Goal: Information Seeking & Learning: Learn about a topic

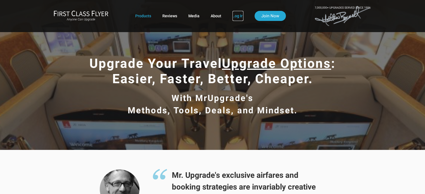
click at [236, 16] on link "Log In" at bounding box center [237, 16] width 11 height 10
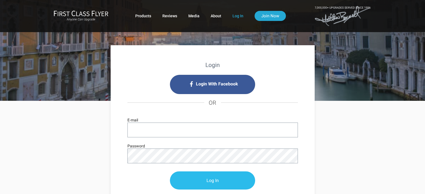
type input "[PERSON_NAME][EMAIL_ADDRESS][PERSON_NAME][DOMAIN_NAME]"
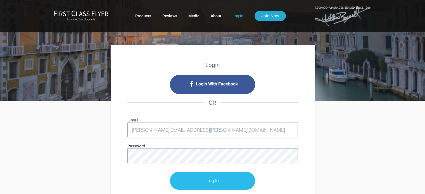
click at [215, 178] on input "Log In" at bounding box center [212, 181] width 85 height 18
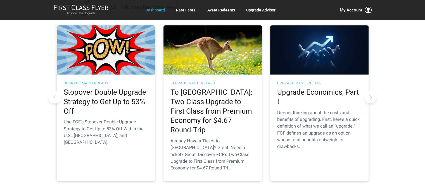
scroll to position [84, 0]
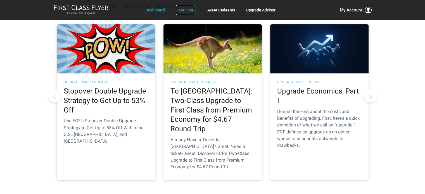
click at [188, 13] on link "Rare Fares" at bounding box center [185, 10] width 19 height 10
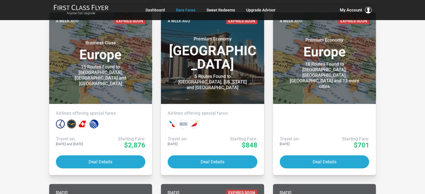
scroll to position [475, 0]
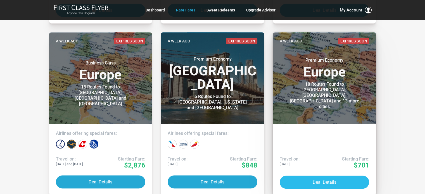
click at [317, 180] on button "Deal Details" at bounding box center [325, 182] width 90 height 13
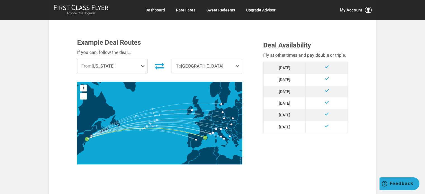
scroll to position [112, 0]
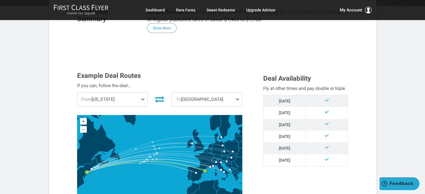
click at [218, 103] on span "To Barcelona" at bounding box center [207, 99] width 70 height 14
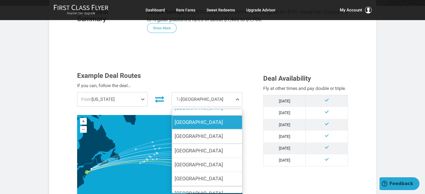
scroll to position [15, 0]
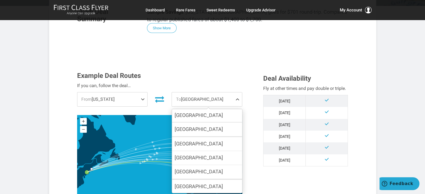
click at [224, 79] on div "Example Deal Routes If you can, follow the deal… From New York New York Boston …" at bounding box center [166, 136] width 186 height 128
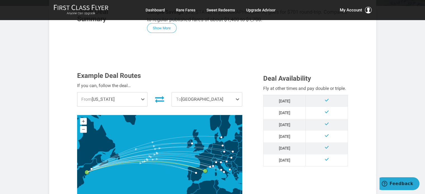
click at [137, 104] on span "From New York" at bounding box center [112, 99] width 70 height 14
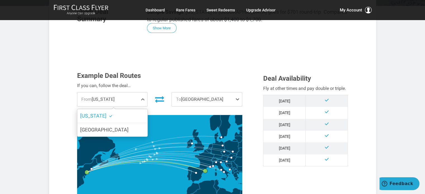
click at [137, 104] on span "From New York" at bounding box center [112, 99] width 70 height 14
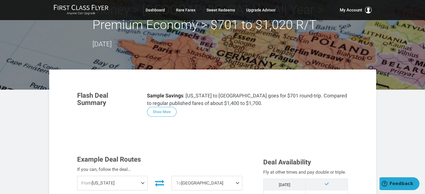
scroll to position [0, 0]
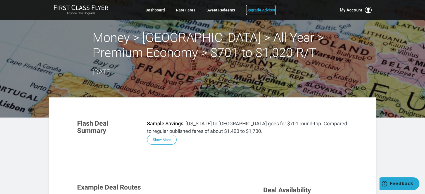
click at [259, 10] on link "Upgrade Advisor" at bounding box center [260, 10] width 29 height 10
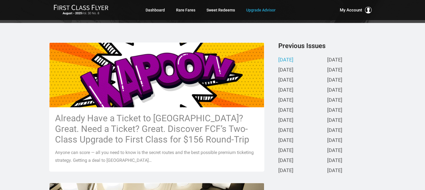
scroll to position [112, 0]
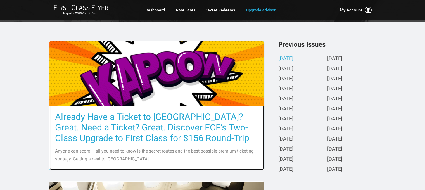
click at [130, 128] on h3 "Already Have a Ticket to [GEOGRAPHIC_DATA]? Great. Need a Ticket? Great. Discov…" at bounding box center [156, 127] width 203 height 32
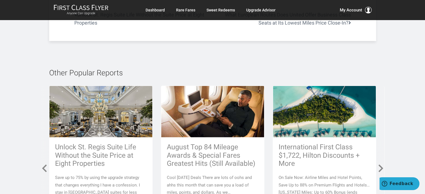
scroll to position [3771, 0]
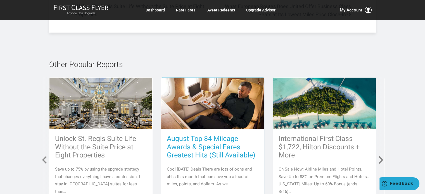
click at [224, 135] on h3 "August Top 84 Mileage Awards & Special Fares Greatest Hits (Still Available)" at bounding box center [213, 147] width 92 height 25
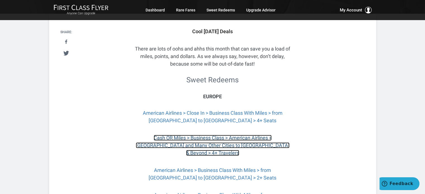
click at [254, 138] on link "Cash OR Miles > Business Class > American Airlines > Dallas and Many Other Citi…" at bounding box center [213, 145] width 154 height 21
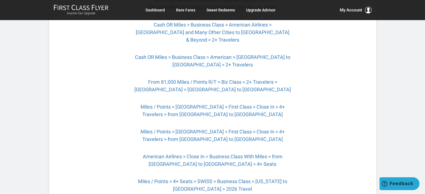
scroll to position [307, 0]
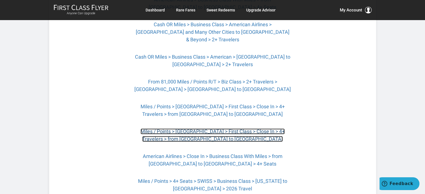
click at [217, 128] on link "Miles / Points > [GEOGRAPHIC_DATA] > First Class > Close In > 4+ Travelers > fr…" at bounding box center [213, 134] width 144 height 13
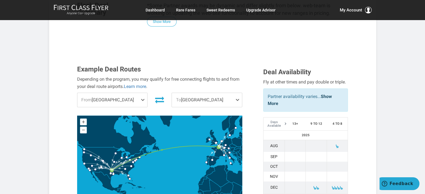
scroll to position [175, 0]
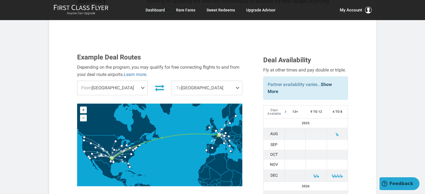
click at [133, 81] on span "From Dallas" at bounding box center [112, 88] width 70 height 14
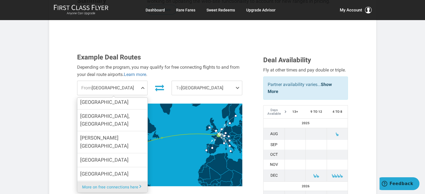
scroll to position [313, 0]
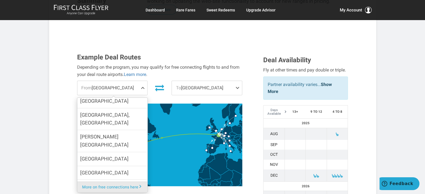
click at [0, 0] on input "Washington DC" at bounding box center [0, 0] width 0 height 0
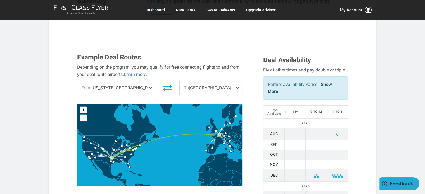
click at [209, 81] on span "To Paris" at bounding box center [211, 88] width 62 height 14
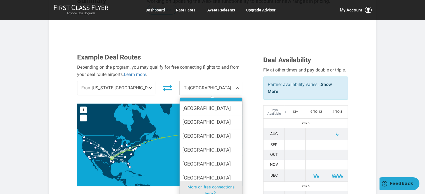
scroll to position [56, 0]
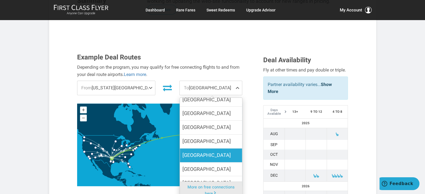
click at [197, 149] on label "[GEOGRAPHIC_DATA]" at bounding box center [211, 156] width 62 height 14
click at [0, 0] on input "[GEOGRAPHIC_DATA]" at bounding box center [0, 0] width 0 height 0
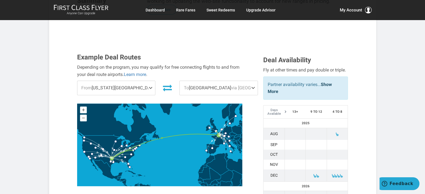
click at [252, 91] on div "Example Deal Routes Depending on the program, you may qualify for free connecti…" at bounding box center [166, 121] width 186 height 135
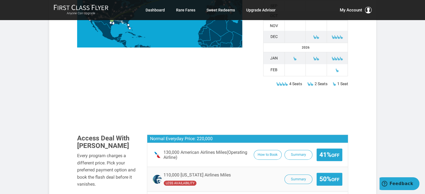
scroll to position [315, 0]
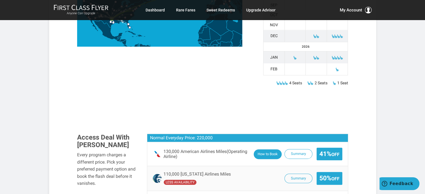
click at [269, 149] on button "How to Book" at bounding box center [268, 154] width 28 height 10
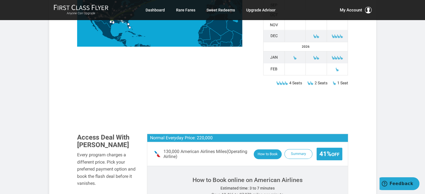
click at [263, 149] on button "How to Book" at bounding box center [268, 154] width 28 height 10
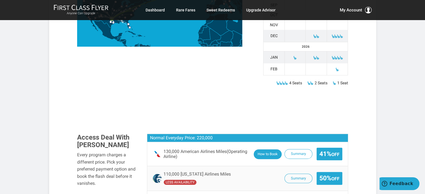
click at [263, 149] on button "How to Book" at bounding box center [268, 154] width 28 height 10
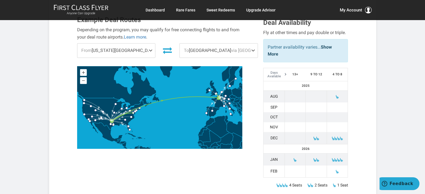
scroll to position [203, 0]
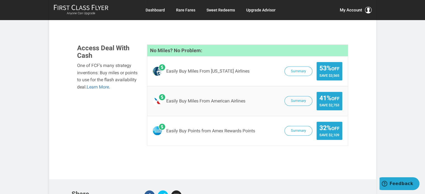
scroll to position [698, 0]
